Goal: Find specific page/section: Find specific page/section

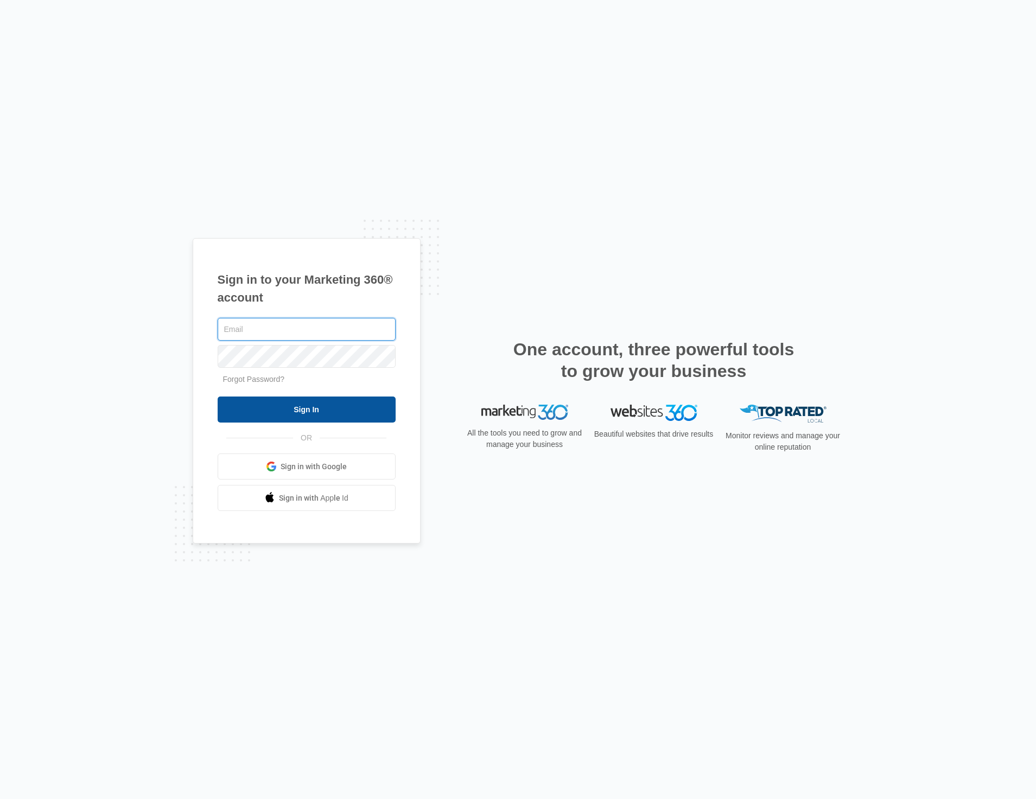
type input "[EMAIL_ADDRESS][DOMAIN_NAME]"
click at [266, 398] on input "Sign In" at bounding box center [307, 410] width 178 height 26
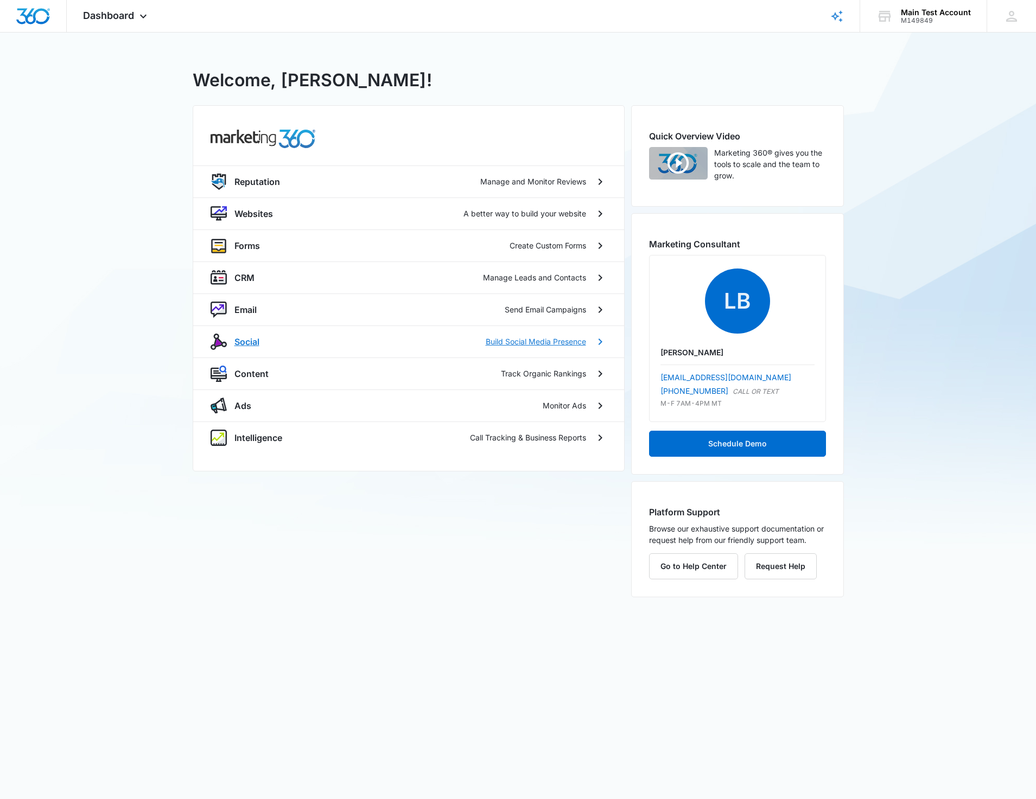
click at [252, 344] on p "Social" at bounding box center [246, 341] width 25 height 13
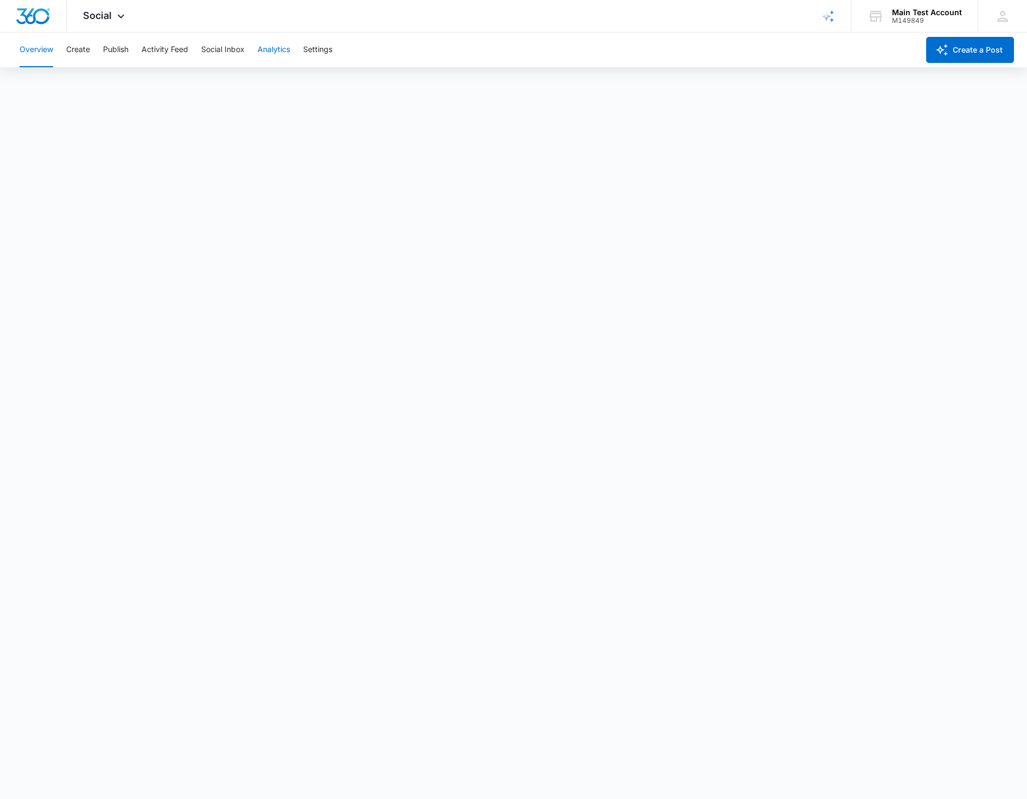
click at [282, 49] on button "Analytics" at bounding box center [274, 50] width 33 height 35
click at [72, 84] on button "Post" at bounding box center [70, 83] width 16 height 30
click at [28, 84] on button "Account" at bounding box center [35, 83] width 30 height 30
